Goal: Task Accomplishment & Management: Complete application form

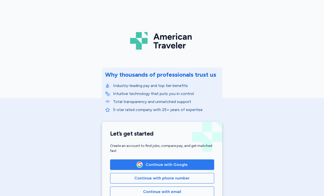
click at [143, 168] on button "Continue with Google" at bounding box center [162, 164] width 104 height 11
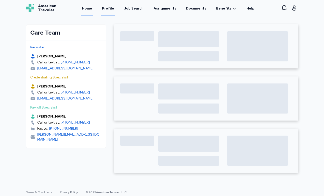
click at [106, 8] on link "Profile" at bounding box center [108, 9] width 14 height 16
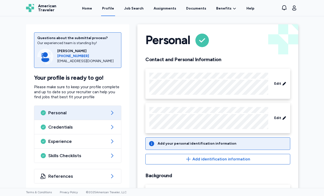
click at [85, 10] on div "Home Profile Job Search Assignments Documents Benefits Benefits Overview Referr…" at bounding box center [168, 8] width 212 height 16
click at [92, 8] on link "Home" at bounding box center [87, 9] width 12 height 16
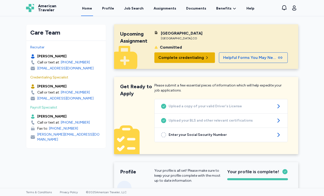
click at [181, 60] on span "Complete credentialing" at bounding box center [181, 58] width 46 height 6
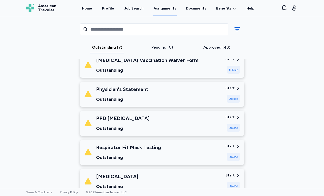
scroll to position [118, 0]
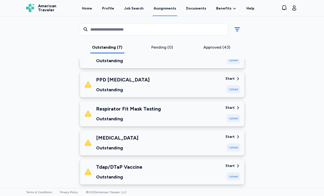
click at [162, 119] on div "Respirator Fit Mask Testing Outstanding" at bounding box center [152, 113] width 137 height 17
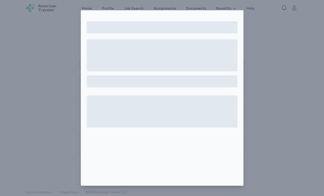
click at [264, 38] on div at bounding box center [162, 98] width 324 height 196
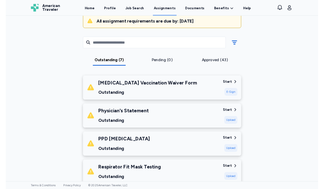
scroll to position [54, 0]
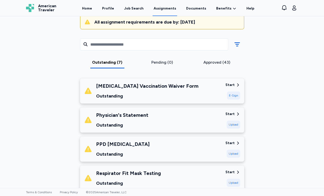
click at [151, 117] on div "Physician's Statement Outstanding" at bounding box center [152, 119] width 137 height 17
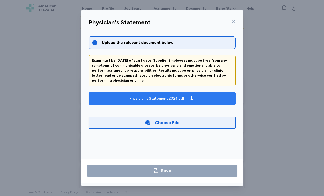
click at [156, 98] on div "Physician's Statement 2024.pdf" at bounding box center [156, 98] width 55 height 5
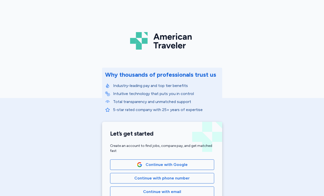
scroll to position [70, 0]
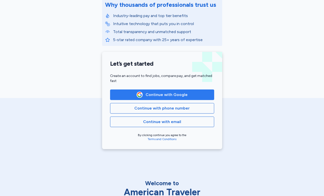
click at [166, 93] on span "Continue with Google" at bounding box center [167, 95] width 42 height 6
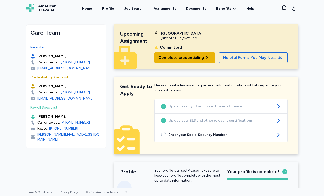
click at [186, 59] on span "Complete credentialing" at bounding box center [181, 58] width 46 height 6
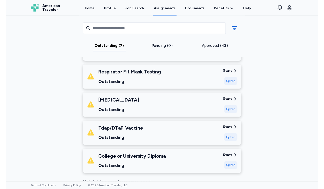
scroll to position [153, 0]
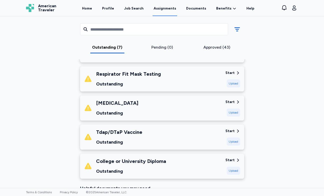
click at [199, 84] on div "Respirator Fit Mask Testing Outstanding" at bounding box center [152, 78] width 137 height 17
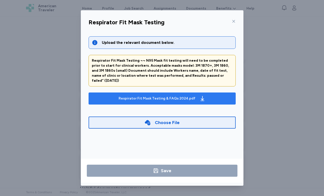
click at [147, 96] on div "Respirator Fit Mask Testing & FAQs 2024.pdf" at bounding box center [157, 98] width 77 height 5
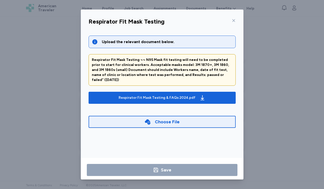
click at [67, 83] on div "Respirator Fit Mask Testing Upload the relevant document below. Respirator Fit …" at bounding box center [162, 94] width 324 height 189
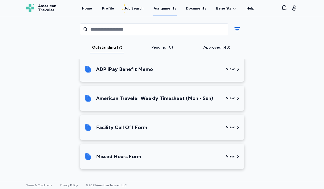
scroll to position [349, 0]
